Goal: Find specific page/section: Find specific page/section

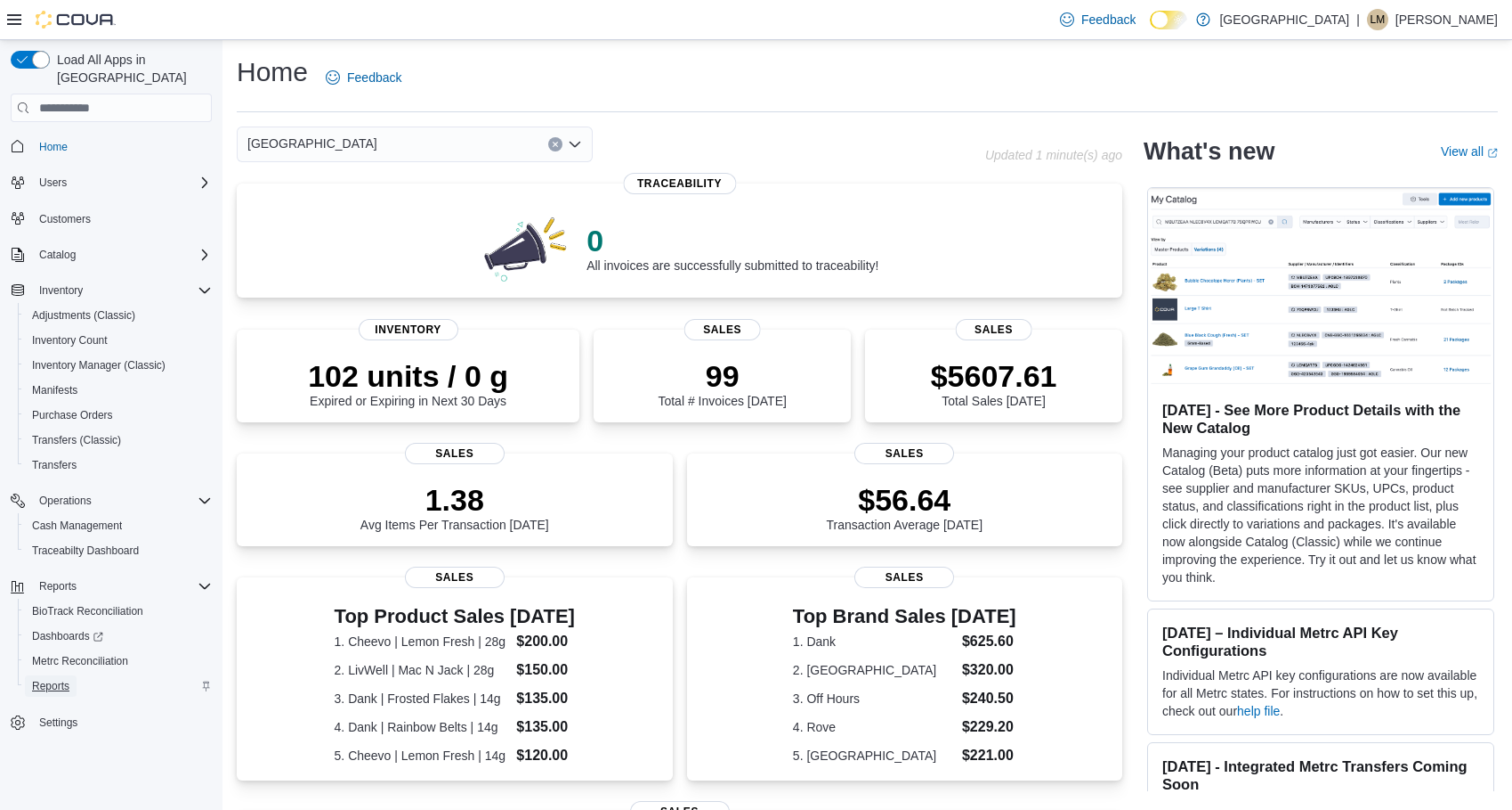
click at [57, 679] on span "Reports" at bounding box center [51, 686] width 38 height 14
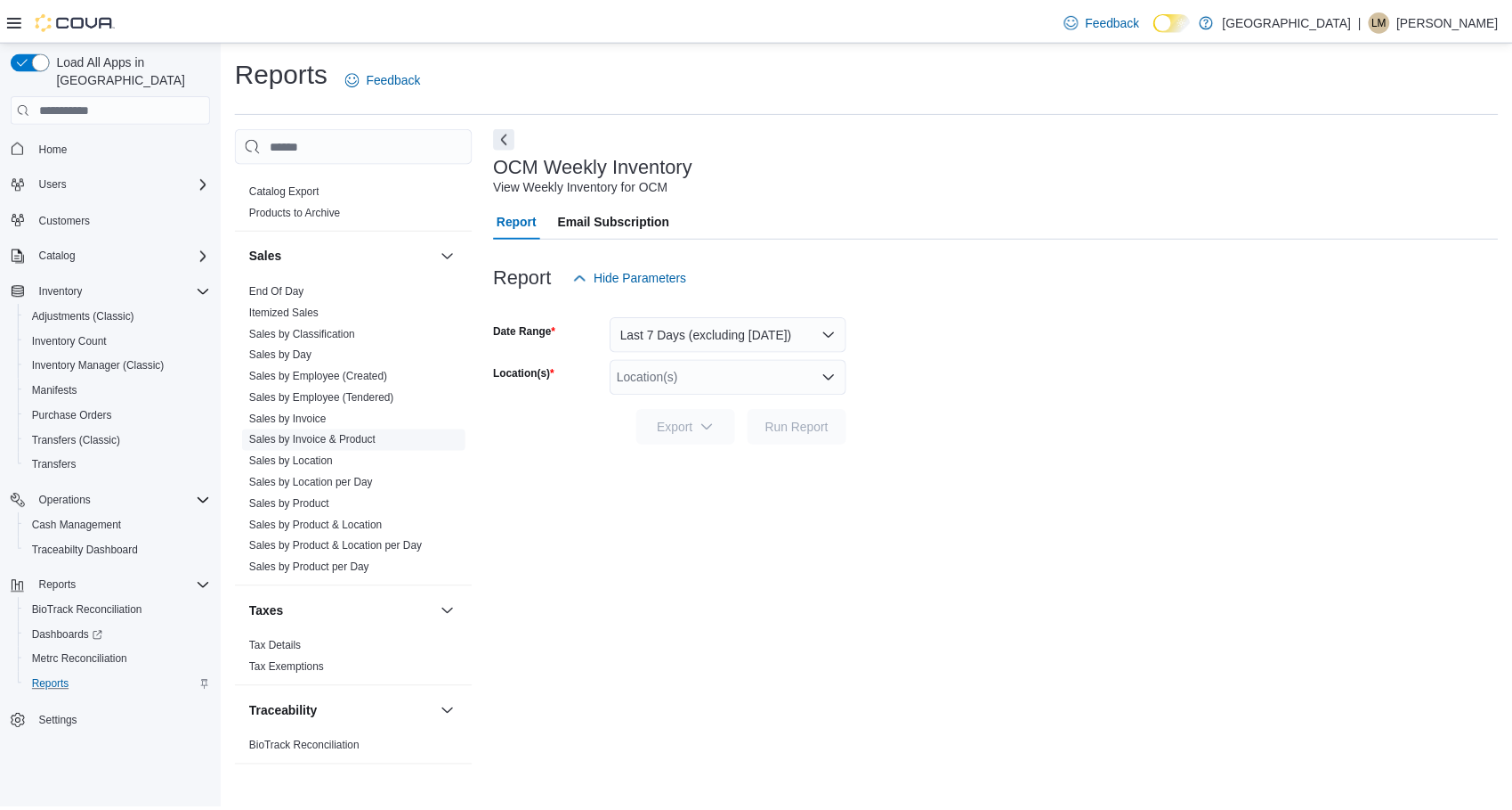
scroll to position [1110, 0]
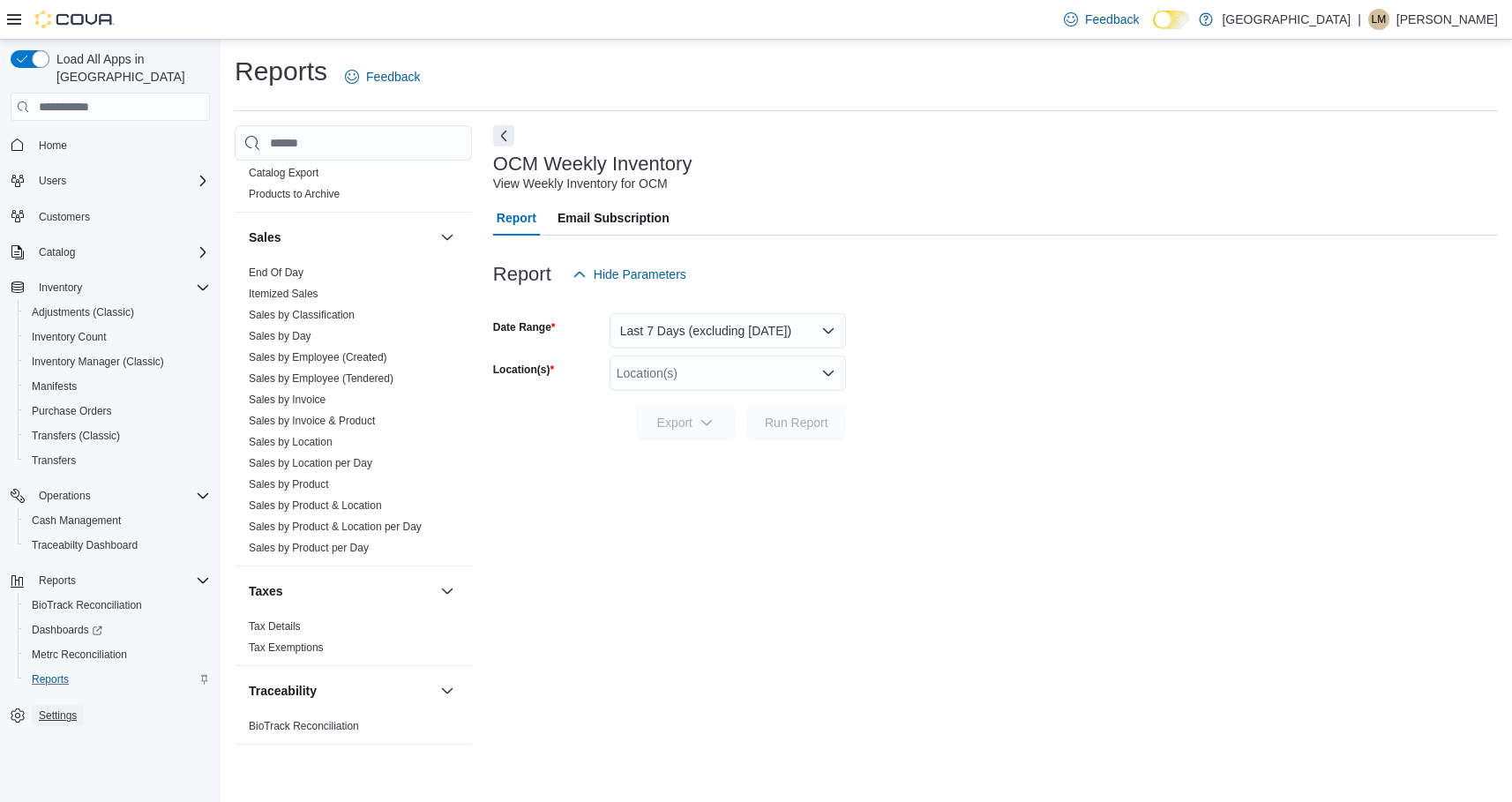
click at [53, 708] on span "Settings" at bounding box center [58, 716] width 38 height 14
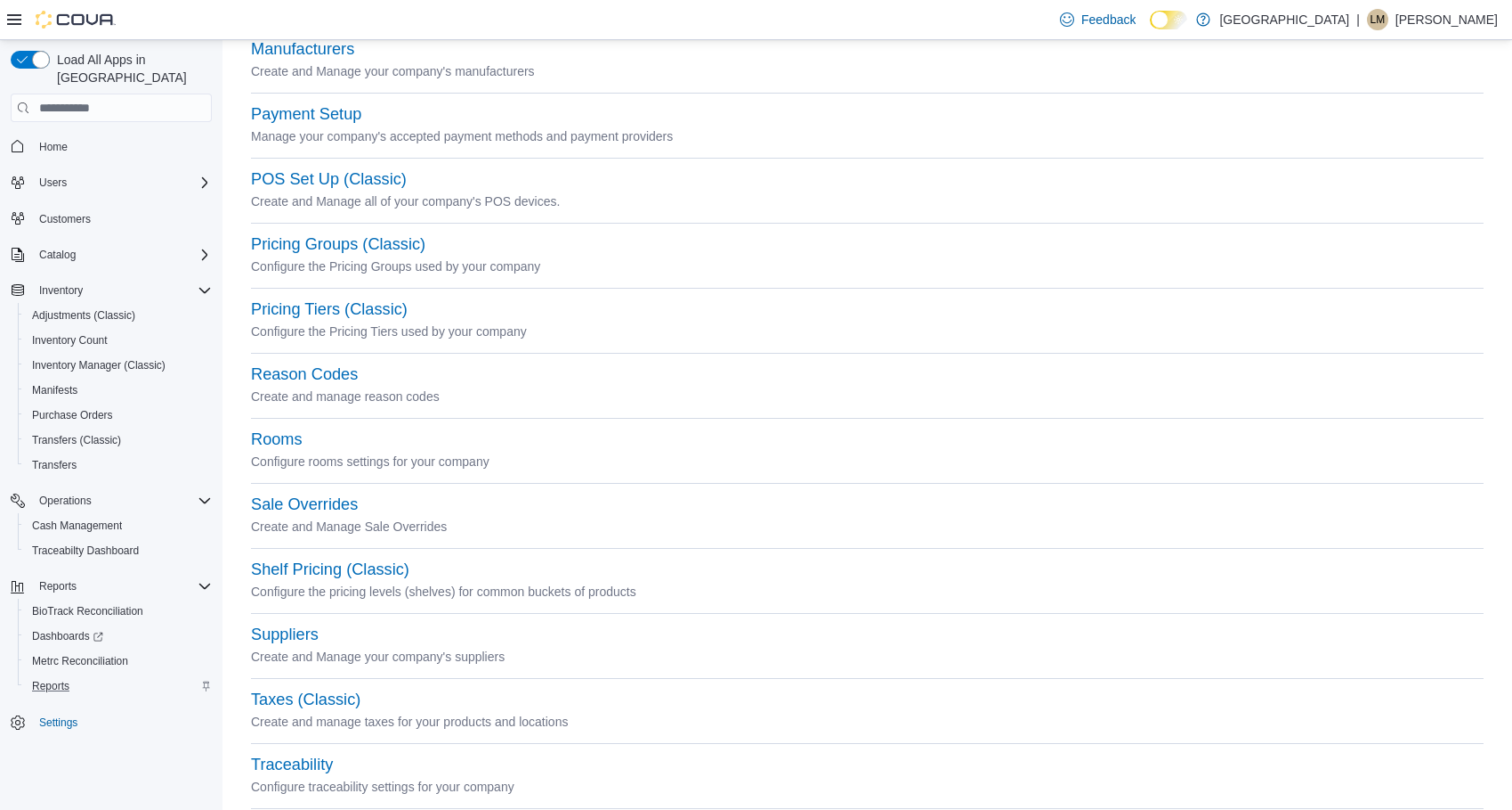
scroll to position [584, 0]
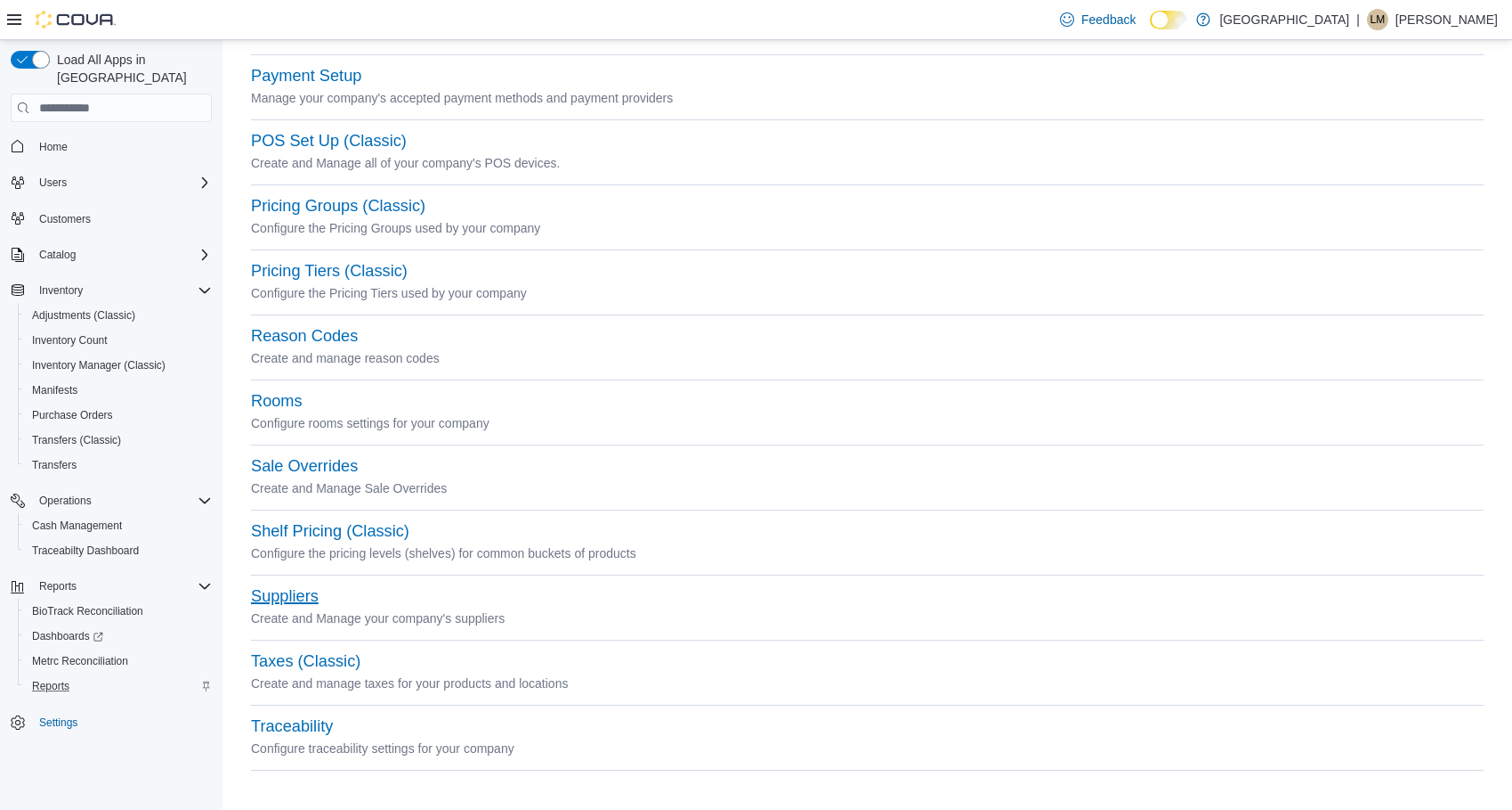
click at [274, 597] on button "Suppliers" at bounding box center [284, 596] width 67 height 19
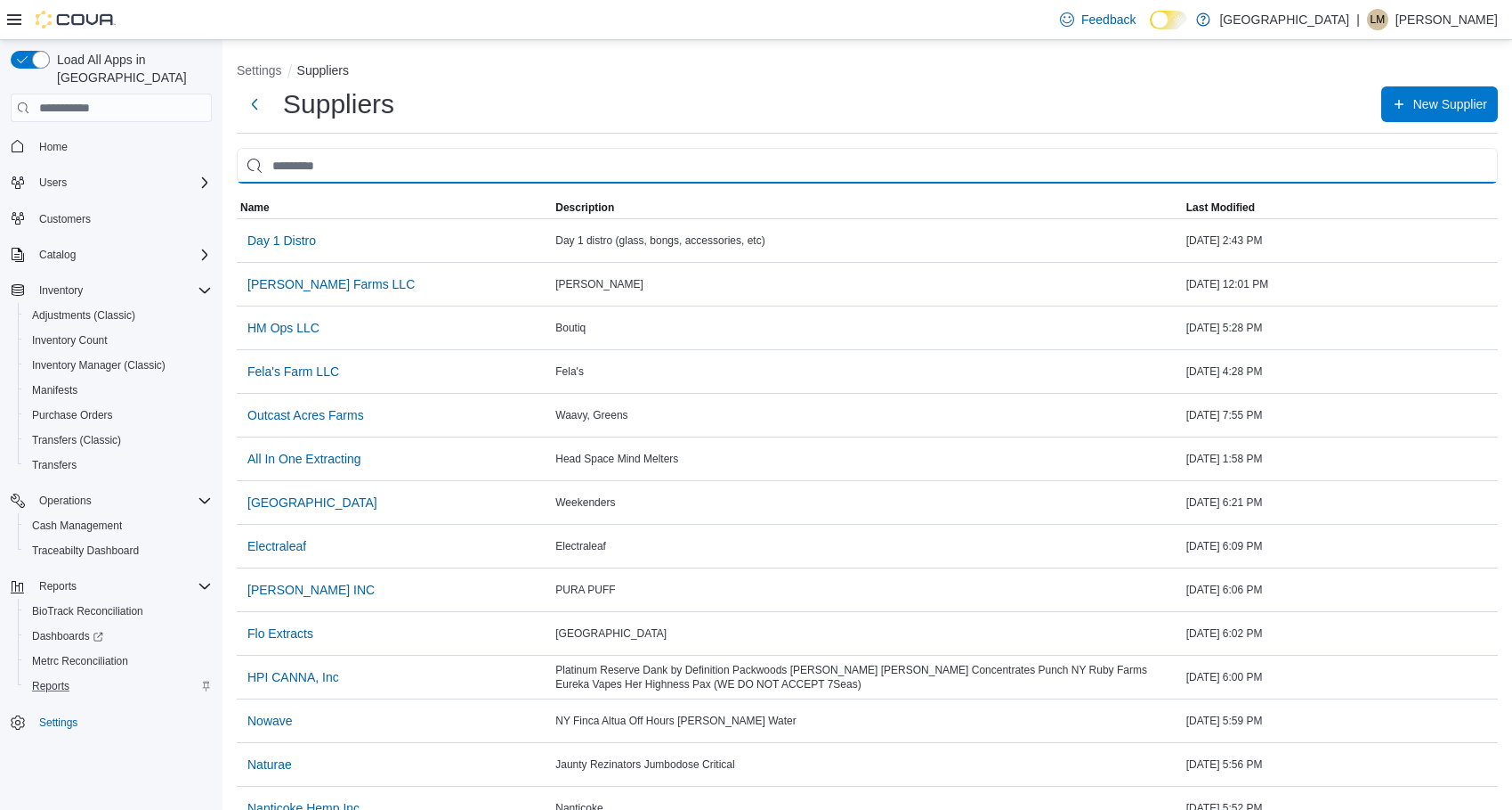
click at [470, 166] on input "search" at bounding box center [867, 166] width 1261 height 36
click at [407, 165] on input "search" at bounding box center [867, 166] width 1261 height 36
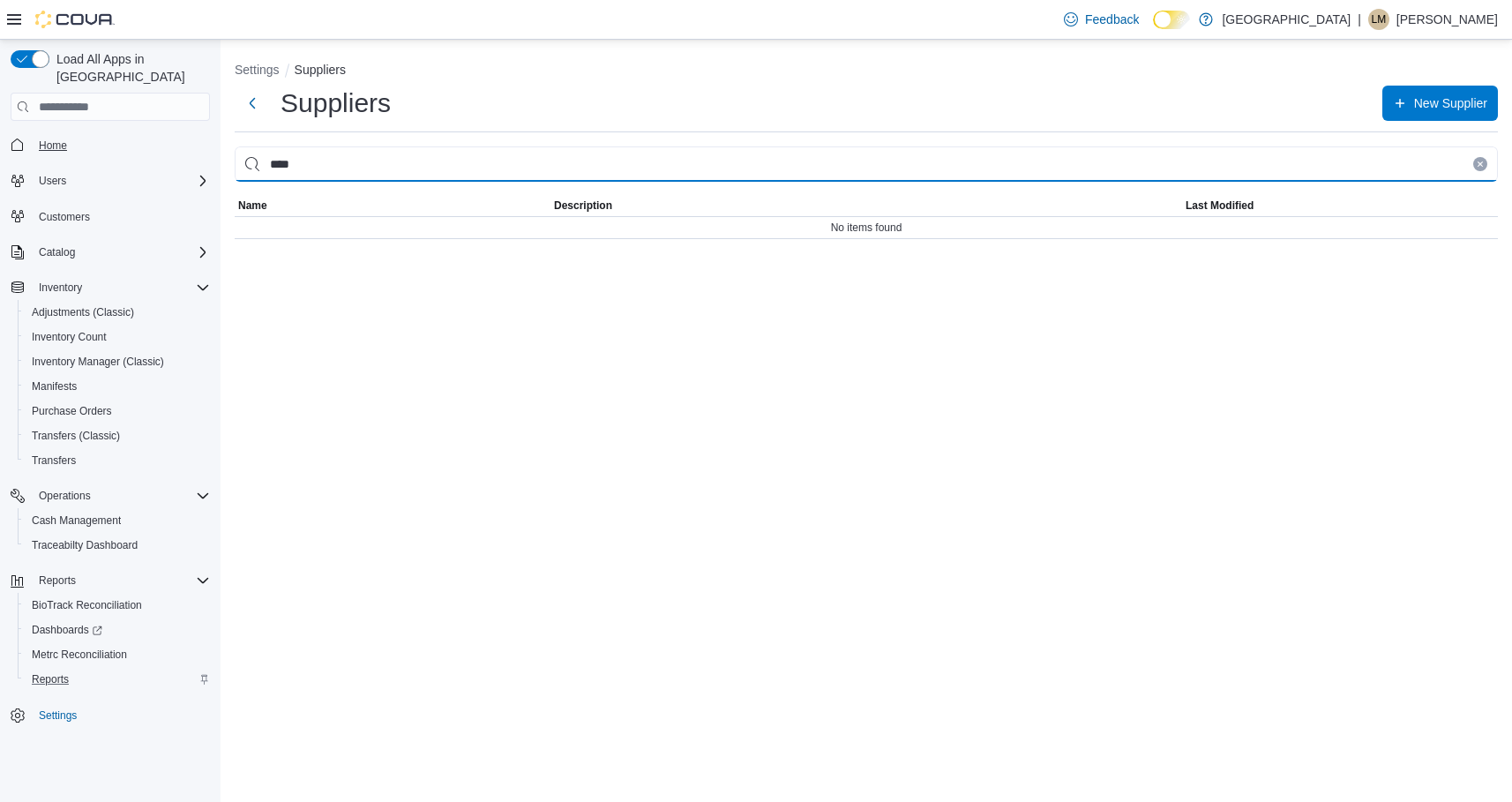
type input "****"
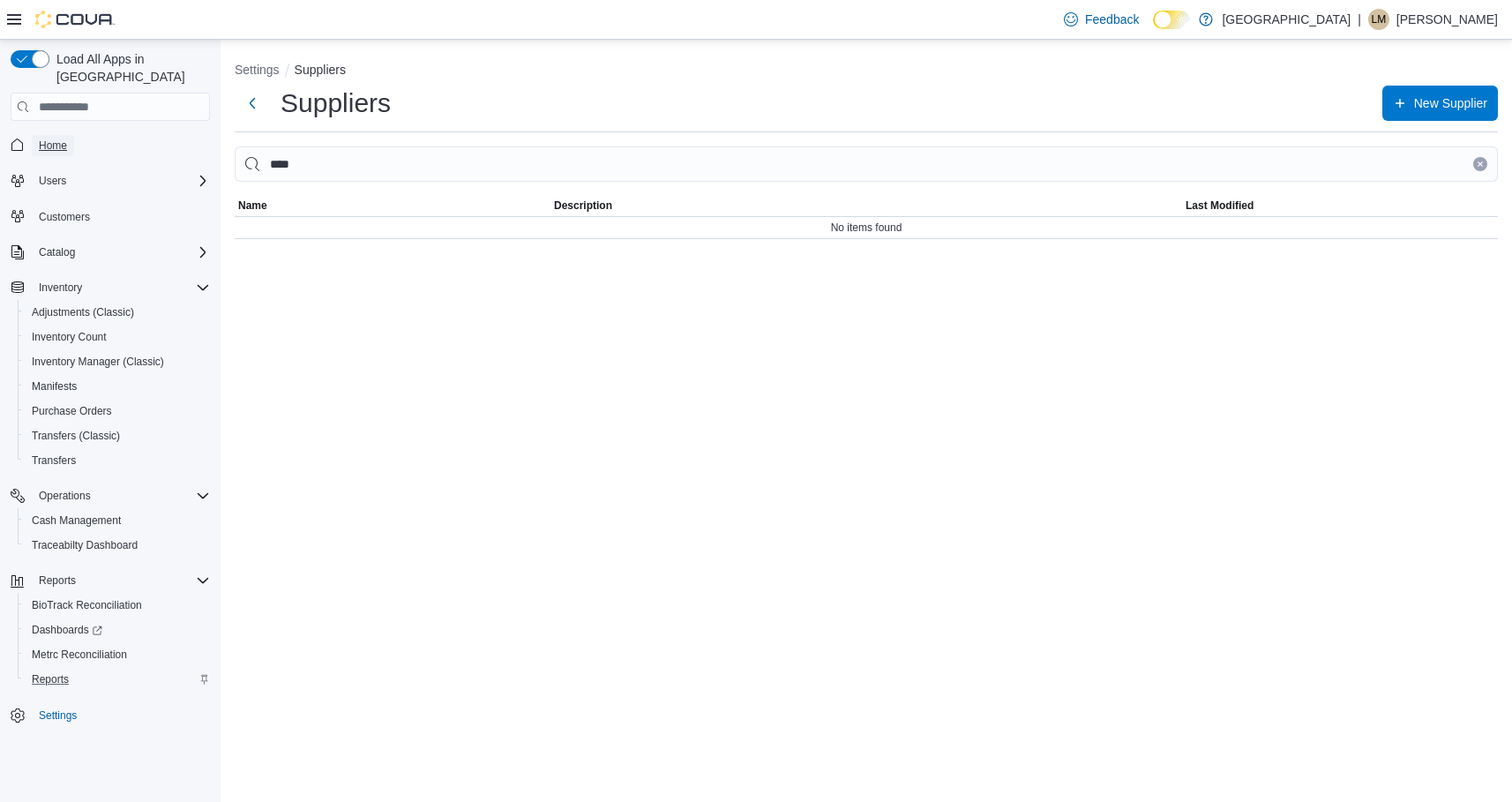
click at [64, 138] on span "Home" at bounding box center [53, 145] width 29 height 14
